Goal: Task Accomplishment & Management: Use online tool/utility

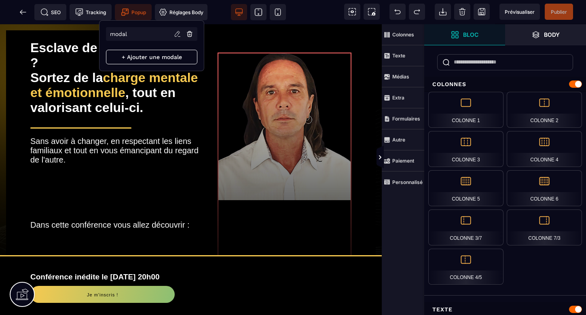
click at [136, 12] on span "Popup" at bounding box center [133, 12] width 25 height 8
click at [123, 33] on p "modal" at bounding box center [119, 34] width 17 height 6
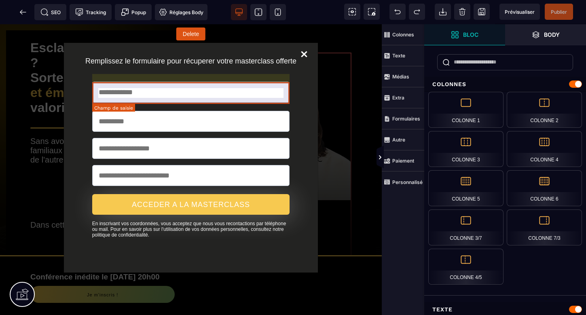
click at [154, 97] on input "text" at bounding box center [191, 92] width 198 height 21
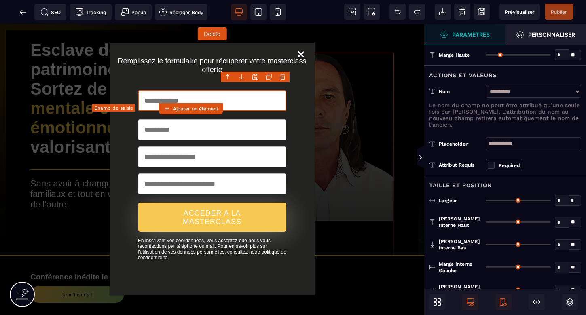
type input "**"
type input "***"
type input "**"
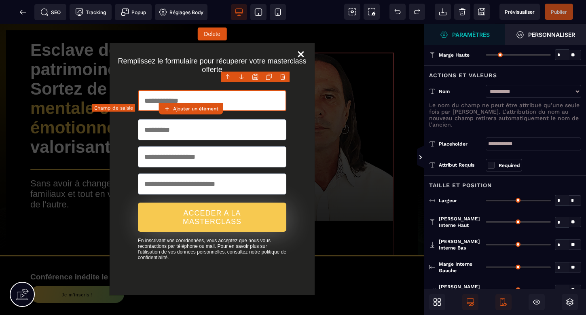
type input "**"
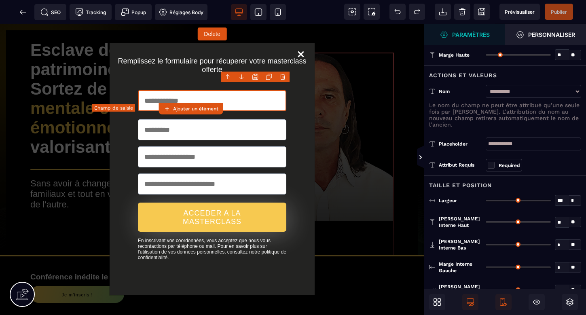
type input "**"
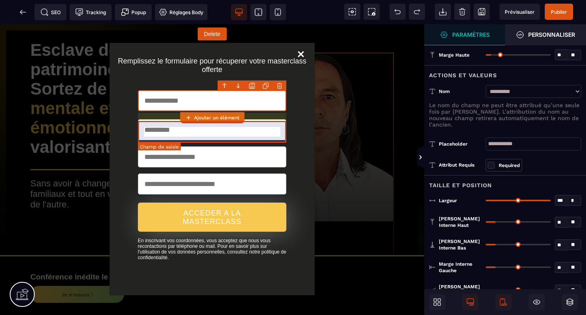
click at [214, 133] on input "text" at bounding box center [212, 129] width 149 height 21
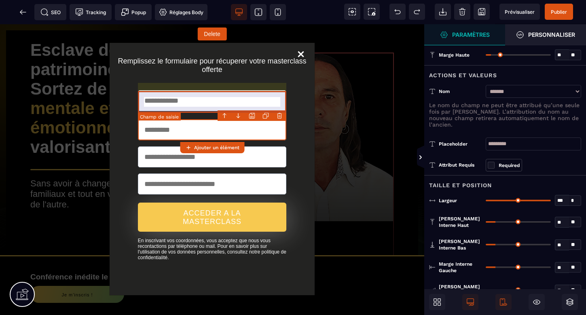
click at [206, 104] on input "text" at bounding box center [212, 100] width 149 height 21
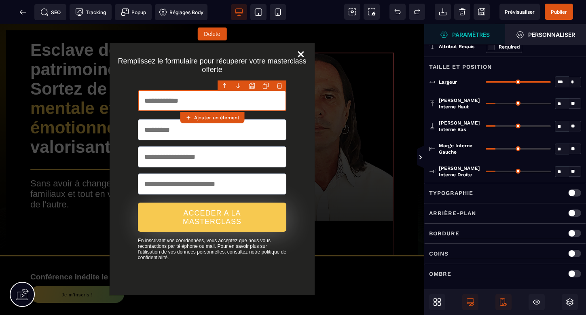
scroll to position [118, 0]
click at [214, 101] on input "text" at bounding box center [212, 100] width 149 height 21
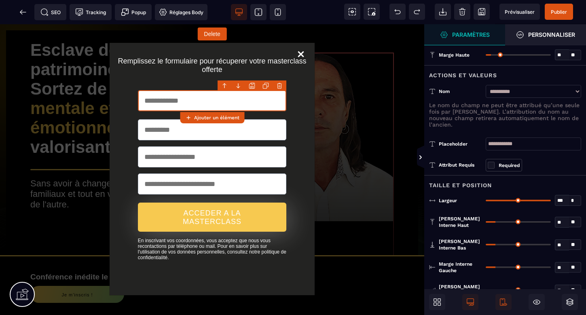
scroll to position [0, 0]
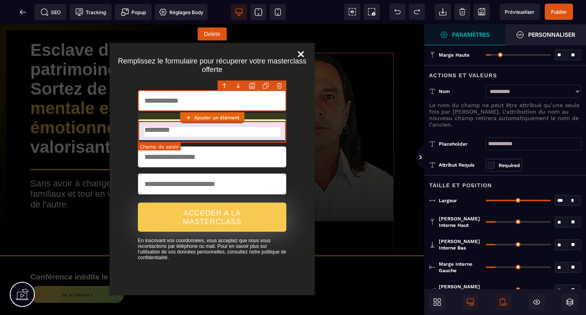
click at [260, 129] on input "text" at bounding box center [212, 129] width 149 height 21
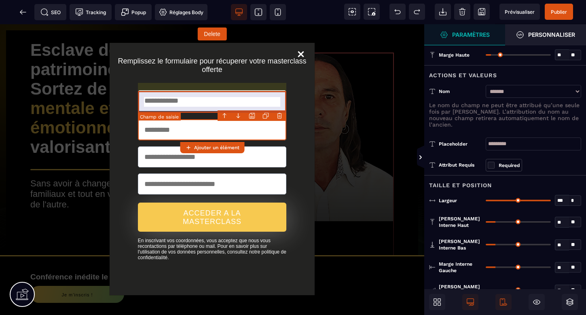
click at [254, 103] on input "text" at bounding box center [212, 100] width 149 height 21
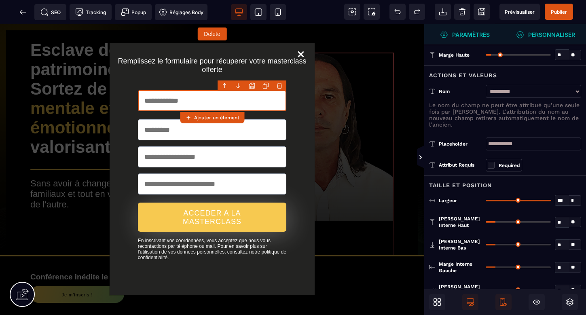
click at [540, 32] on strong "Personnaliser" at bounding box center [551, 35] width 47 height 6
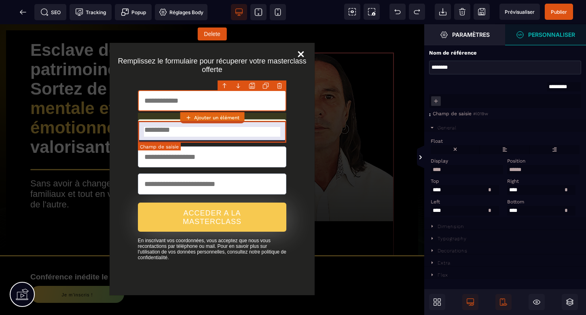
click at [265, 133] on input "text" at bounding box center [212, 129] width 149 height 21
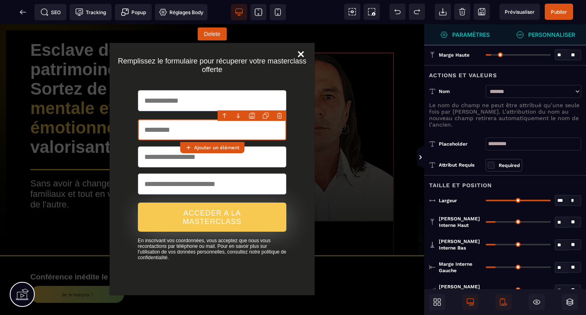
click at [537, 27] on span "Personnaliser" at bounding box center [545, 34] width 81 height 21
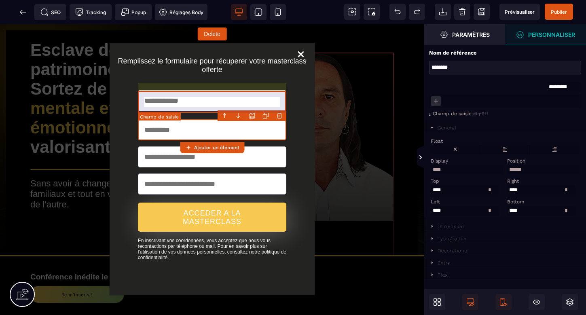
click at [245, 100] on input "text" at bounding box center [212, 100] width 149 height 21
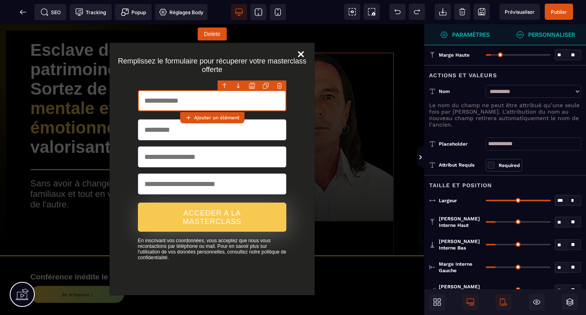
click at [539, 34] on strong "Personnaliser" at bounding box center [551, 35] width 47 height 6
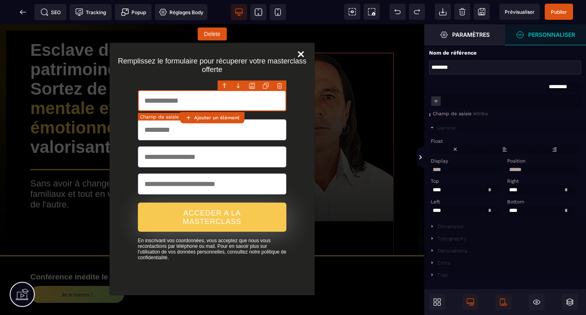
click at [218, 101] on input "text" at bounding box center [212, 100] width 149 height 21
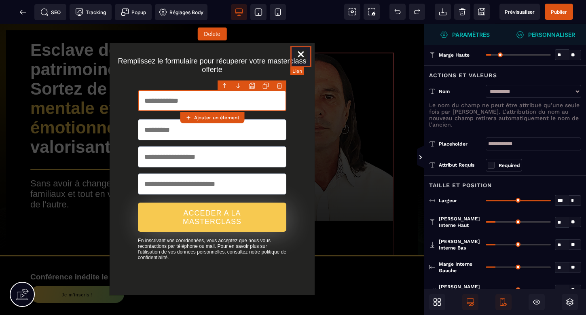
click at [303, 51] on link "Close" at bounding box center [300, 56] width 21 height 21
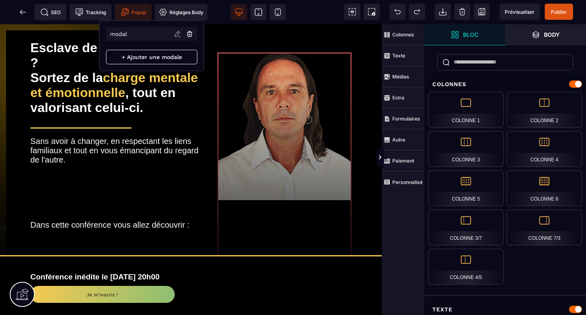
click at [133, 10] on span "Popup" at bounding box center [133, 12] width 25 height 8
click at [123, 33] on p "modal" at bounding box center [119, 34] width 17 height 6
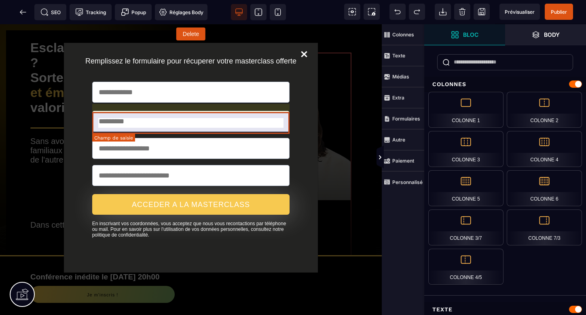
click at [180, 123] on input "text" at bounding box center [191, 121] width 198 height 21
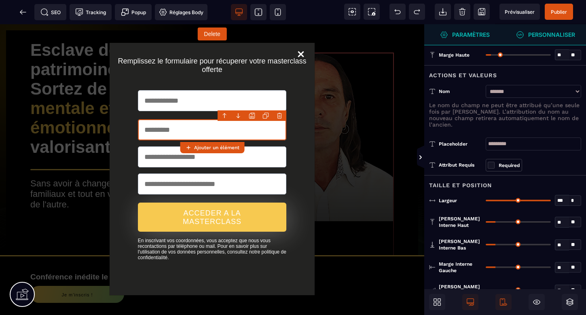
click at [539, 38] on span "Personnaliser" at bounding box center [545, 35] width 59 height 8
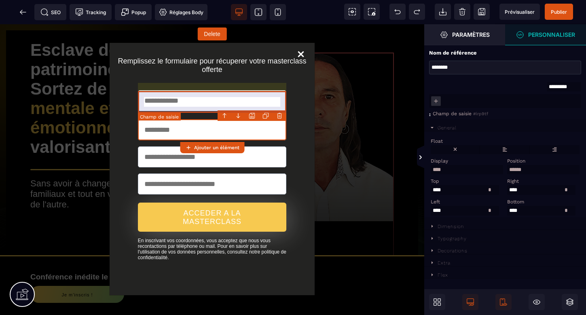
click at [222, 102] on input "text" at bounding box center [212, 100] width 149 height 21
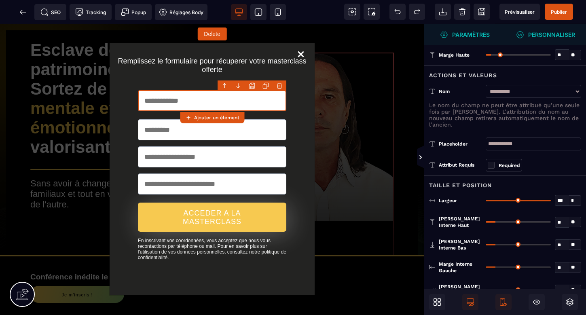
click at [539, 35] on strong "Personnaliser" at bounding box center [551, 35] width 47 height 6
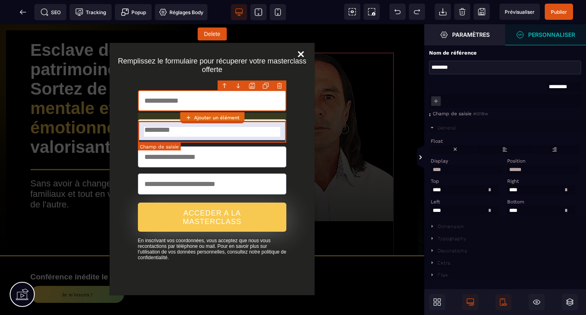
click at [269, 133] on input "text" at bounding box center [212, 129] width 149 height 21
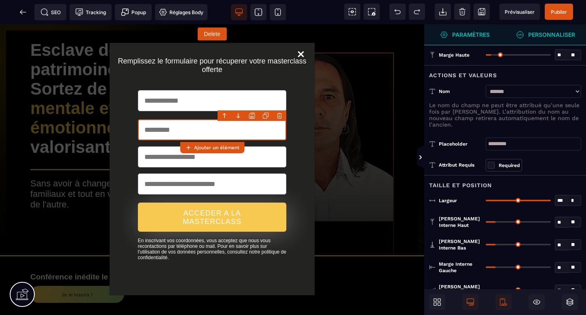
click at [573, 32] on strong "Personnaliser" at bounding box center [551, 35] width 47 height 6
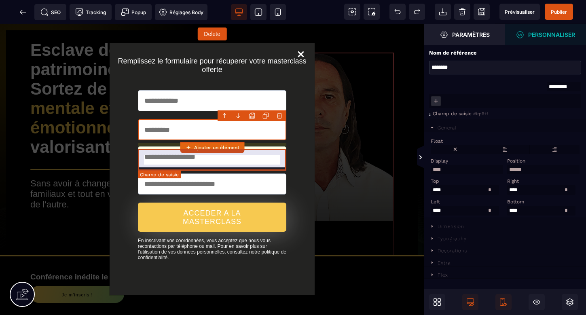
click at [258, 165] on input "email" at bounding box center [212, 156] width 149 height 21
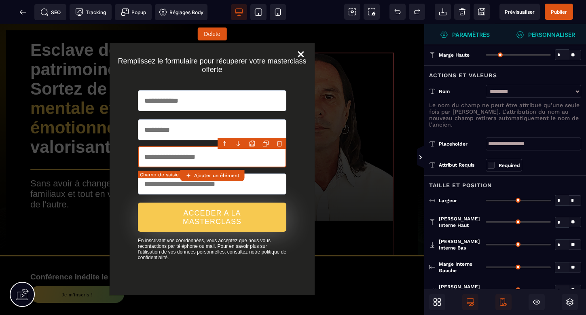
type input "**"
type input "***"
type input "**"
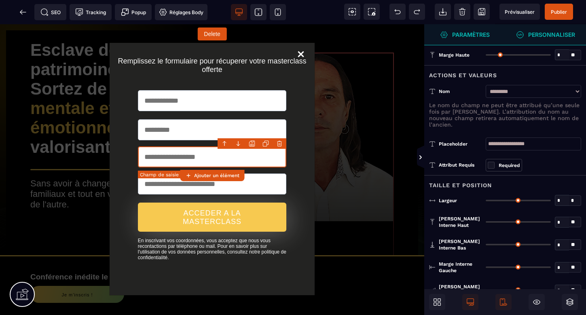
type input "**"
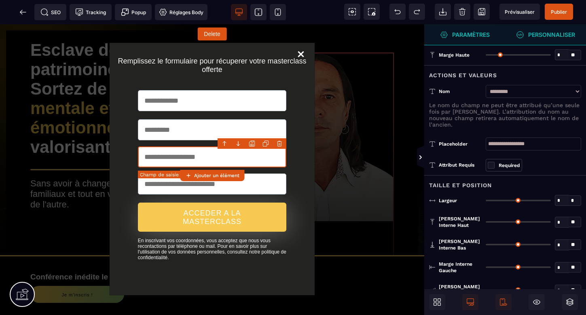
type input "**"
click at [558, 27] on span "Personnaliser" at bounding box center [545, 34] width 81 height 21
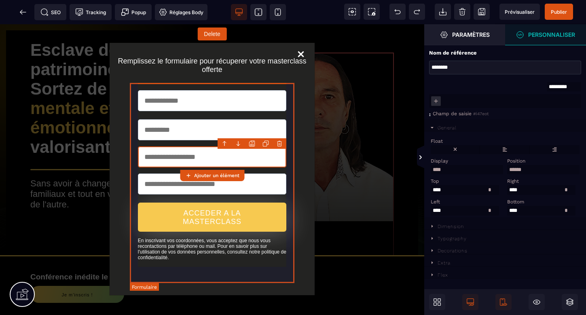
click at [292, 88] on form "ACCEDER A LA MASTERCLASS En inscrivant vos coordonnées, vous acceptez que nous …" at bounding box center [212, 179] width 165 height 195
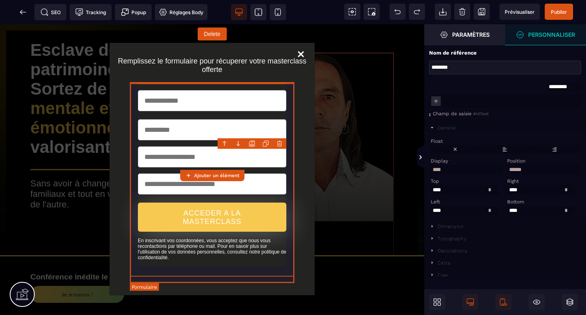
select select
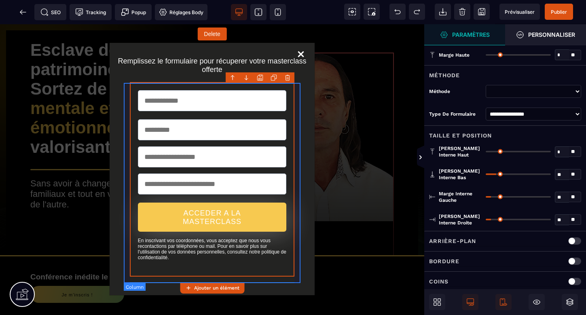
click at [296, 103] on div "ACCEDER A LA MASTERCLASS En inscrivant vos coordonnées, vous acceptez que nous …" at bounding box center [212, 179] width 177 height 195
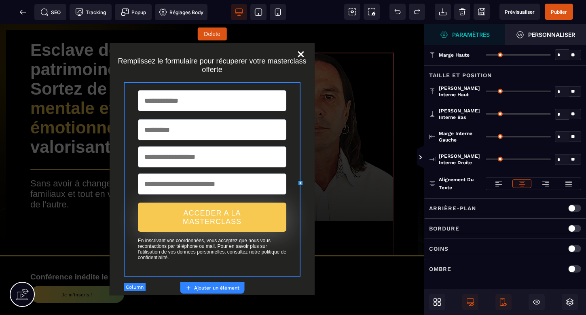
type input "*"
type input "**"
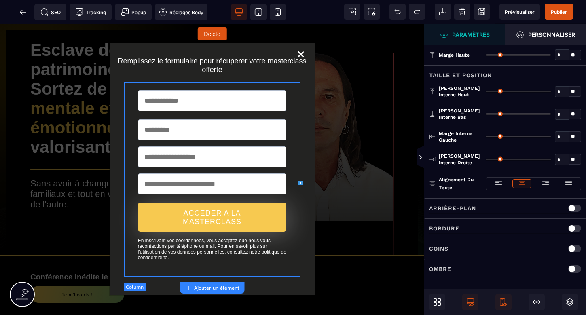
type input "**"
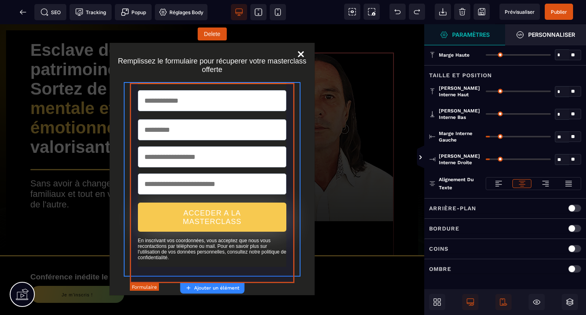
click at [289, 104] on form "ACCEDER A LA MASTERCLASS En inscrivant vos coordonnées, vous acceptez que nous …" at bounding box center [212, 179] width 165 height 195
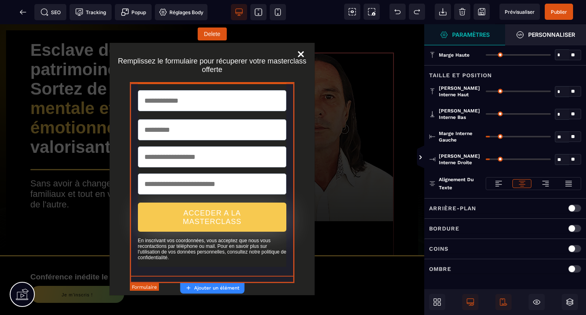
select select
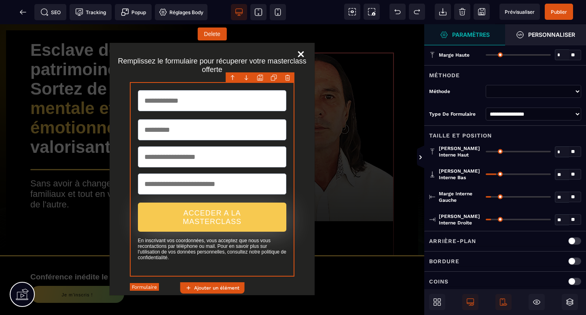
click at [290, 176] on form "ACCEDER A LA MASTERCLASS En inscrivant vos coordonnées, vous acceptez que nous …" at bounding box center [212, 179] width 165 height 195
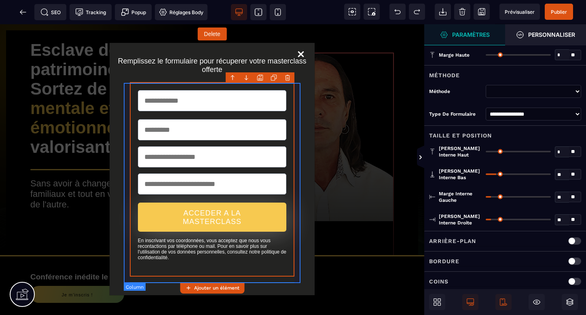
click at [298, 134] on div "ACCEDER A LA MASTERCLASS En inscrivant vos coordonnées, vous acceptez que nous …" at bounding box center [212, 179] width 177 height 195
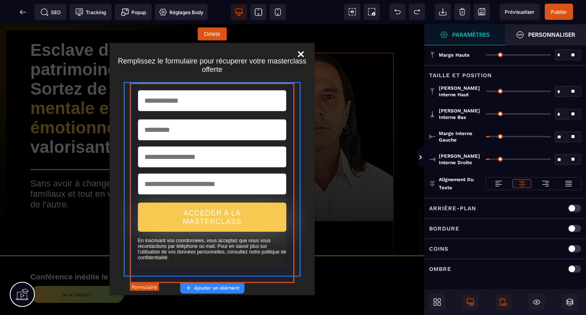
click at [292, 134] on form "ACCEDER A LA MASTERCLASS En inscrivant vos coordonnées, vous acceptez que nous …" at bounding box center [212, 179] width 165 height 195
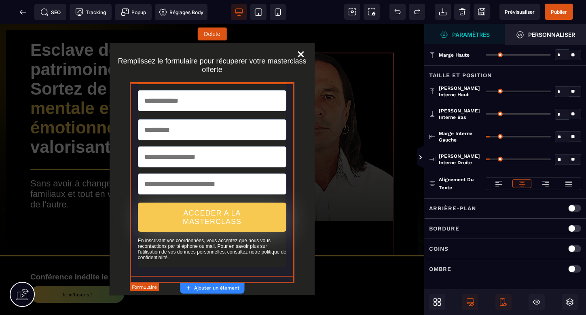
select select
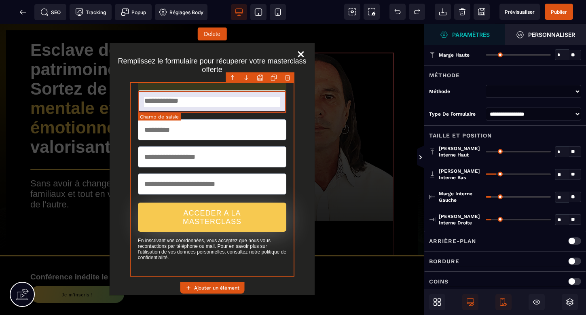
click at [238, 103] on input "text" at bounding box center [212, 100] width 149 height 21
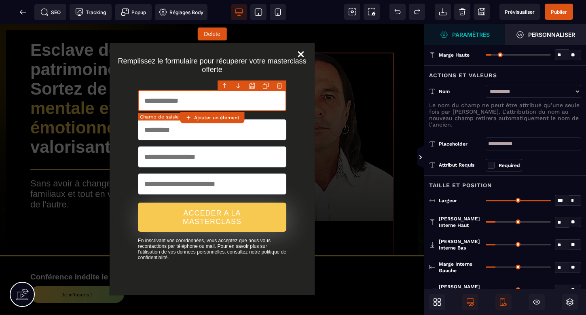
click at [224, 119] on strong "Ajouter un élément" at bounding box center [216, 118] width 45 height 6
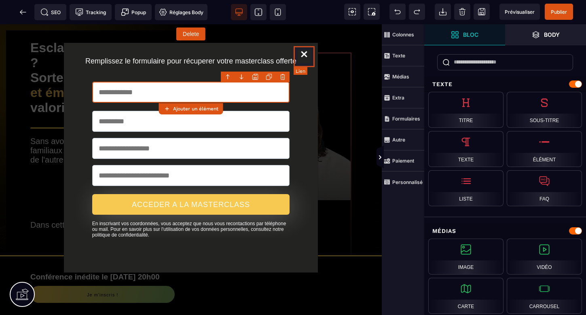
click at [305, 53] on link "Close" at bounding box center [304, 56] width 21 height 21
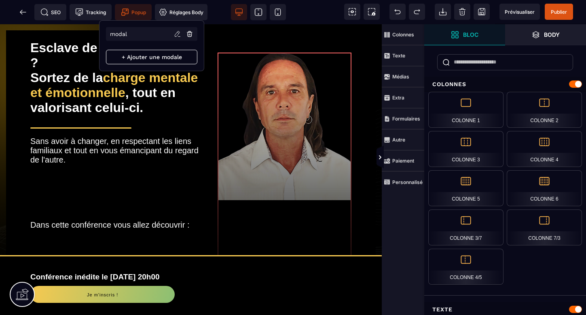
click at [137, 12] on span "Popup" at bounding box center [133, 12] width 25 height 8
click at [125, 34] on p "modal" at bounding box center [119, 34] width 17 height 6
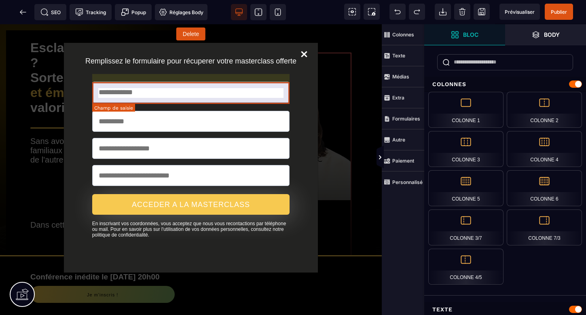
click at [164, 96] on input "text" at bounding box center [191, 92] width 198 height 21
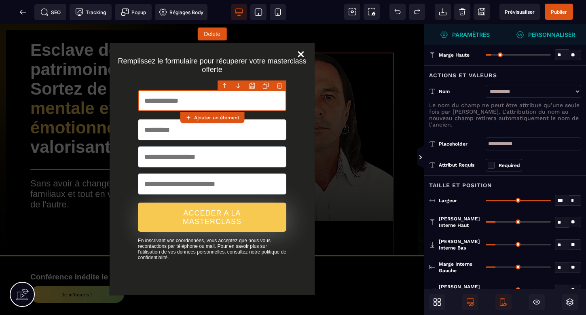
click at [555, 33] on strong "Personnaliser" at bounding box center [551, 35] width 47 height 6
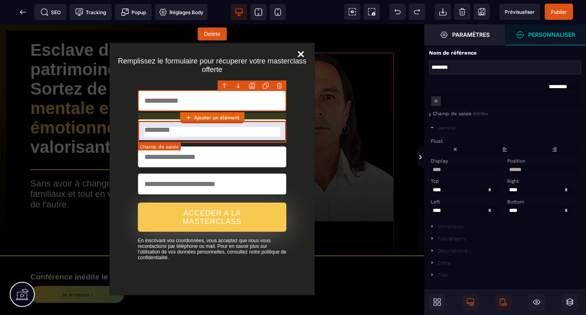
click at [264, 131] on input "text" at bounding box center [212, 129] width 149 height 21
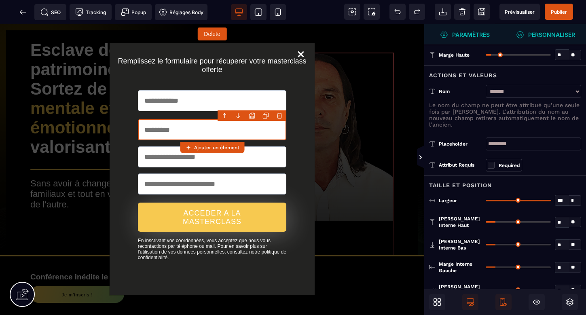
click at [563, 32] on strong "Personnaliser" at bounding box center [551, 35] width 47 height 6
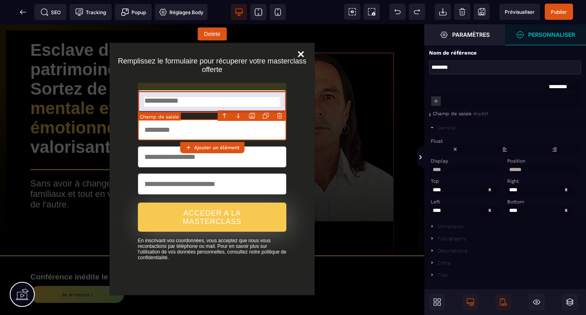
click at [262, 97] on input "text" at bounding box center [212, 100] width 149 height 21
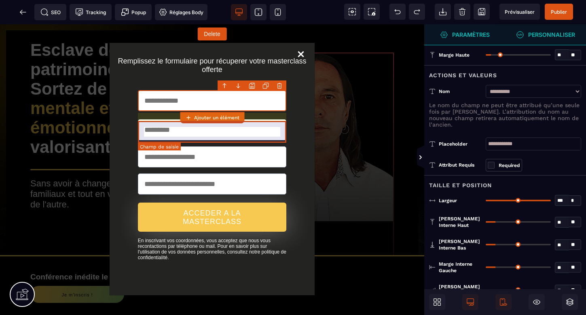
click at [234, 132] on input "text" at bounding box center [212, 129] width 149 height 21
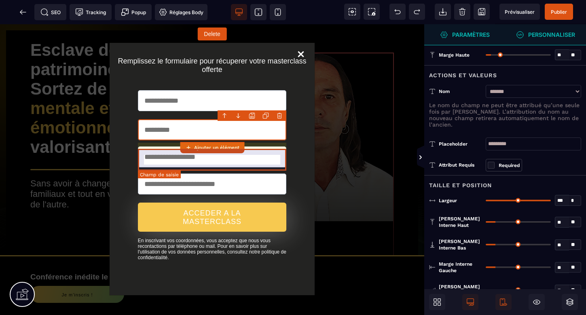
click at [244, 159] on input "email" at bounding box center [212, 156] width 149 height 21
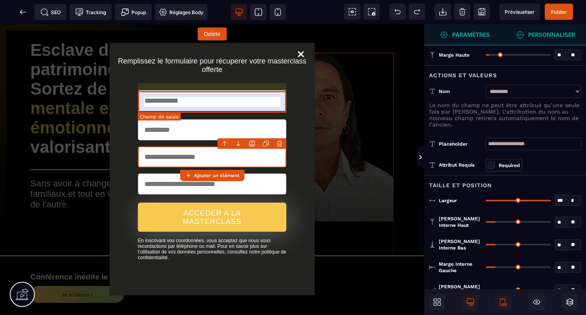
click at [251, 101] on input "text" at bounding box center [212, 100] width 149 height 21
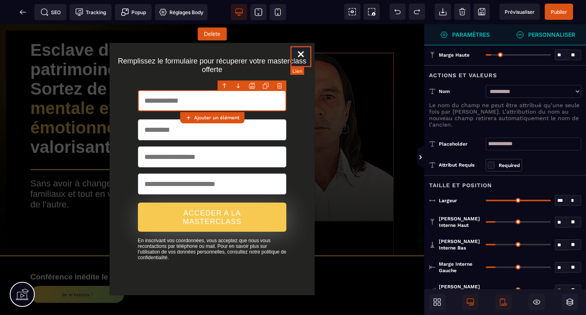
click at [304, 54] on link "Close" at bounding box center [300, 56] width 21 height 21
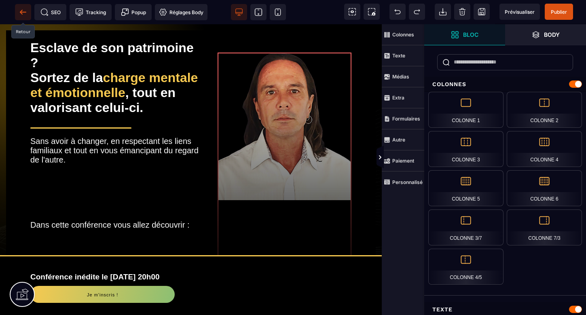
click at [20, 13] on icon at bounding box center [23, 12] width 8 height 8
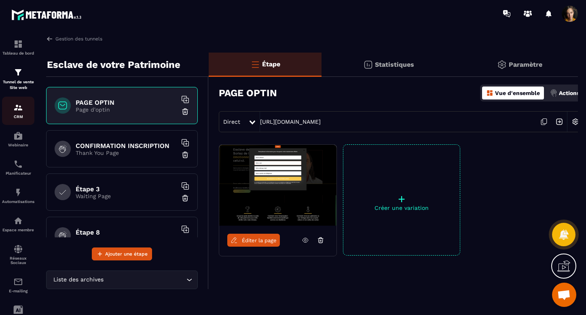
click at [17, 115] on p "CRM" at bounding box center [18, 116] width 32 height 4
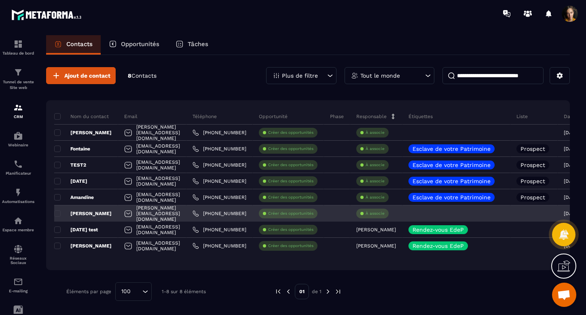
click at [100, 214] on p "[PERSON_NAME]" at bounding box center [82, 213] width 57 height 6
